Goal: Information Seeking & Learning: Learn about a topic

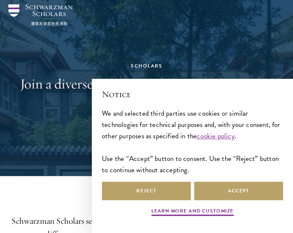
scroll to position [27, 0]
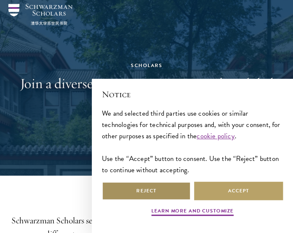
click at [147, 190] on button "Reject" at bounding box center [146, 190] width 89 height 19
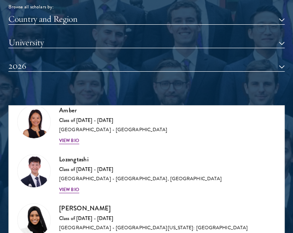
scroll to position [31, 0]
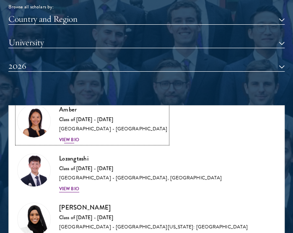
click at [74, 137] on div "View Bio" at bounding box center [69, 139] width 20 height 7
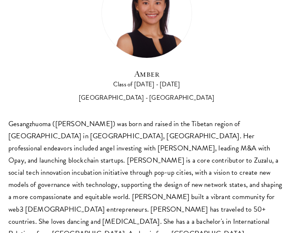
scroll to position [52, 0]
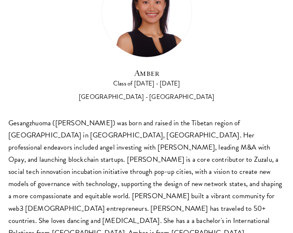
click at [97, 173] on div "Gesangzhuoma ([PERSON_NAME]) was born and raised in the Tibetan region of [GEOG…" at bounding box center [146, 178] width 276 height 122
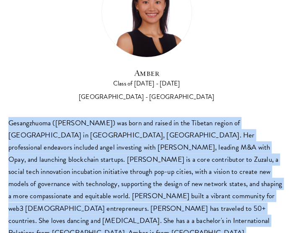
click at [97, 173] on div "Gesangzhuoma ([PERSON_NAME]) was born and raised in the Tibetan region of [GEOG…" at bounding box center [146, 178] width 276 height 122
copy body "Gesangzhuoma ([PERSON_NAME]) was born and raised in the Tibetan region of [GEOG…"
click at [95, 124] on div "Gesangzhuoma ([PERSON_NAME]) was born and raised in the Tibetan region of [GEOG…" at bounding box center [146, 178] width 276 height 122
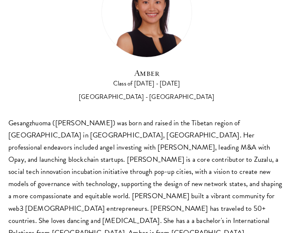
scroll to position [0, 0]
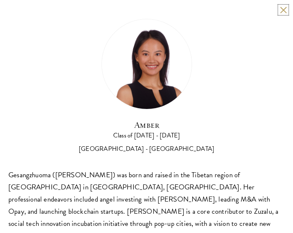
click at [279, 12] on button at bounding box center [282, 9] width 7 height 7
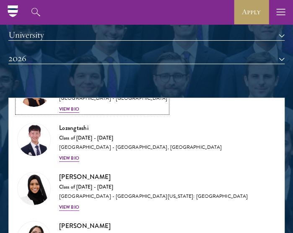
scroll to position [72, 0]
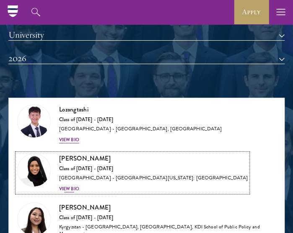
click at [77, 189] on div "View Bio" at bounding box center [69, 188] width 20 height 7
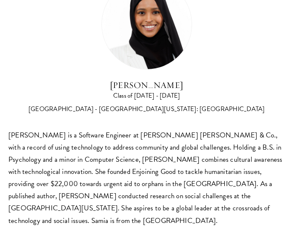
scroll to position [869, 0]
click at [132, 181] on div "[PERSON_NAME] is a Software Engineer at [PERSON_NAME] [PERSON_NAME] & Co., with…" at bounding box center [146, 178] width 276 height 98
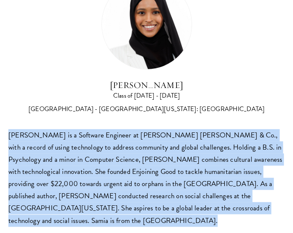
copy body "[PERSON_NAME] is a Software Engineer at [PERSON_NAME] [PERSON_NAME] & Co., with…"
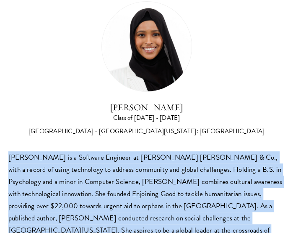
scroll to position [0, 0]
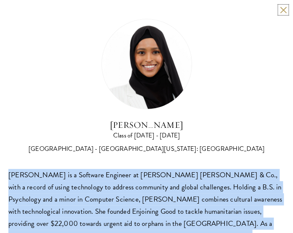
click at [279, 9] on button at bounding box center [282, 9] width 7 height 7
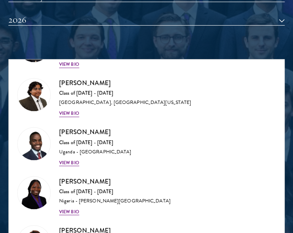
scroll to position [362, 0]
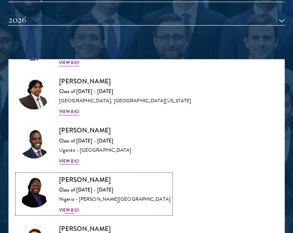
click at [78, 209] on div "View Bio" at bounding box center [69, 209] width 20 height 7
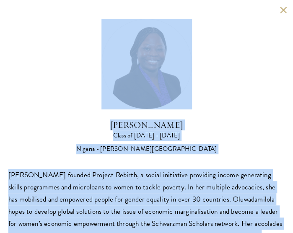
scroll to position [16, 0]
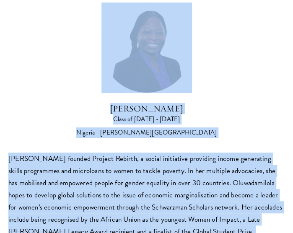
click at [78, 209] on div "[PERSON_NAME] founded Project Rebirth, a social initiative providing income gen…" at bounding box center [146, 201] width 276 height 98
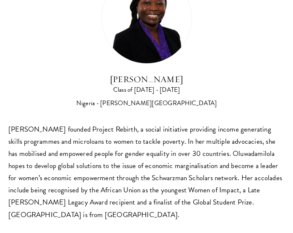
scroll to position [52, 0]
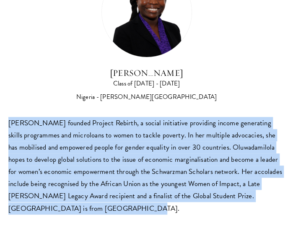
drag, startPoint x: 122, startPoint y: 206, endPoint x: -5, endPoint y: 127, distance: 150.1
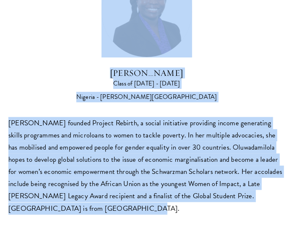
click at [62, 106] on div "[PERSON_NAME] Class of [DATE] - [DATE] [GEOGRAPHIC_DATA] - [PERSON_NAME][GEOGRA…" at bounding box center [146, 90] width 276 height 247
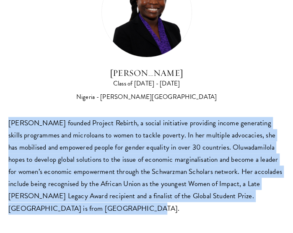
drag, startPoint x: 8, startPoint y: 123, endPoint x: 123, endPoint y: 204, distance: 140.7
click at [123, 204] on div "[PERSON_NAME] Class of [DATE] - [DATE] [GEOGRAPHIC_DATA] - [PERSON_NAME][GEOGRA…" at bounding box center [146, 90] width 293 height 285
copy div "[PERSON_NAME] founded Project Rebirth, a social initiative providing income gen…"
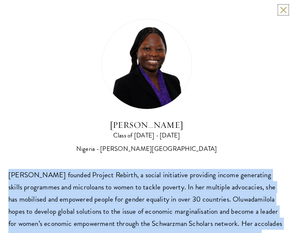
click at [279, 9] on button at bounding box center [282, 9] width 7 height 7
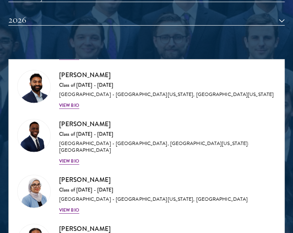
scroll to position [662, 0]
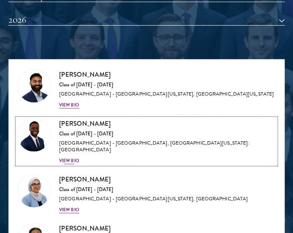
click at [70, 157] on div "View Bio" at bounding box center [69, 160] width 20 height 7
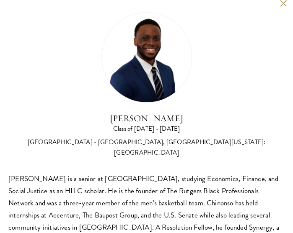
scroll to position [4, 0]
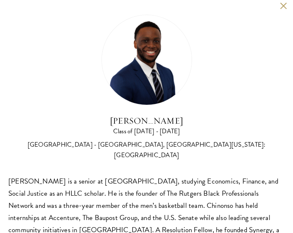
click at [279, 3] on button at bounding box center [282, 5] width 7 height 7
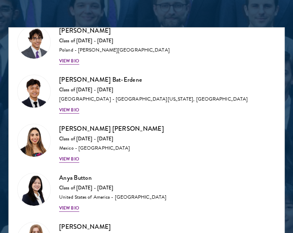
scroll to position [932, 0]
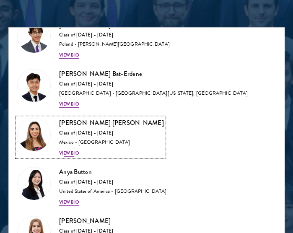
click at [71, 150] on div "View Bio" at bounding box center [69, 153] width 20 height 7
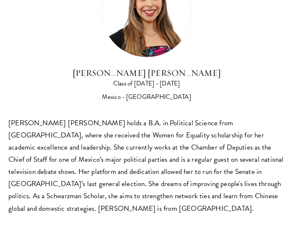
scroll to position [50, 0]
